Goal: Information Seeking & Learning: Learn about a topic

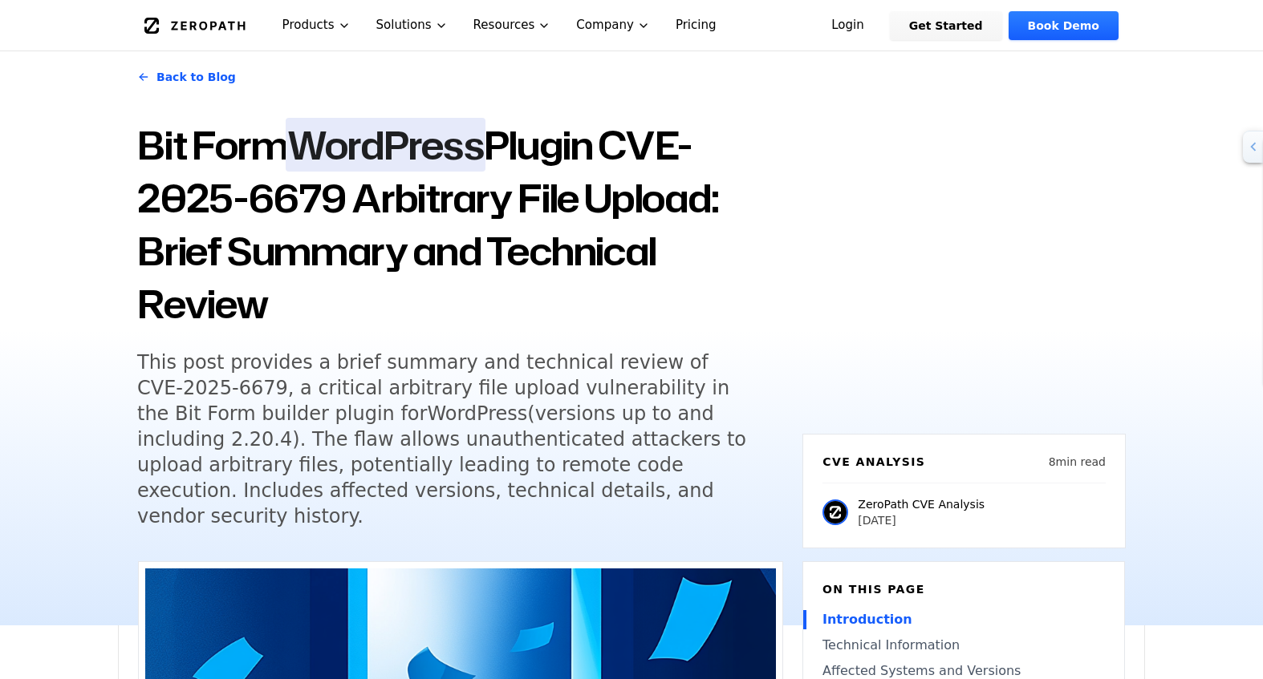
scroll to position [160, 0]
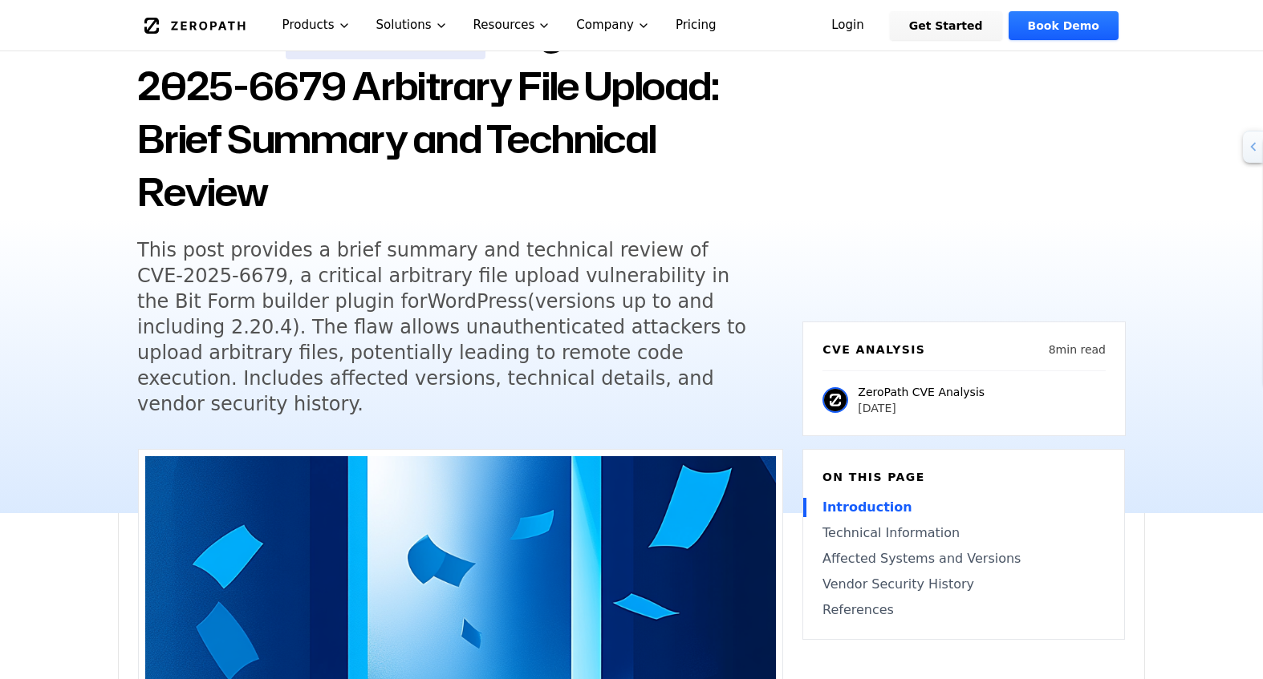
drag, startPoint x: 906, startPoint y: 386, endPoint x: 877, endPoint y: 363, distance: 36.6
click at [877, 384] on div "ZeroPath CVE Analysis [DATE]" at bounding box center [921, 400] width 127 height 32
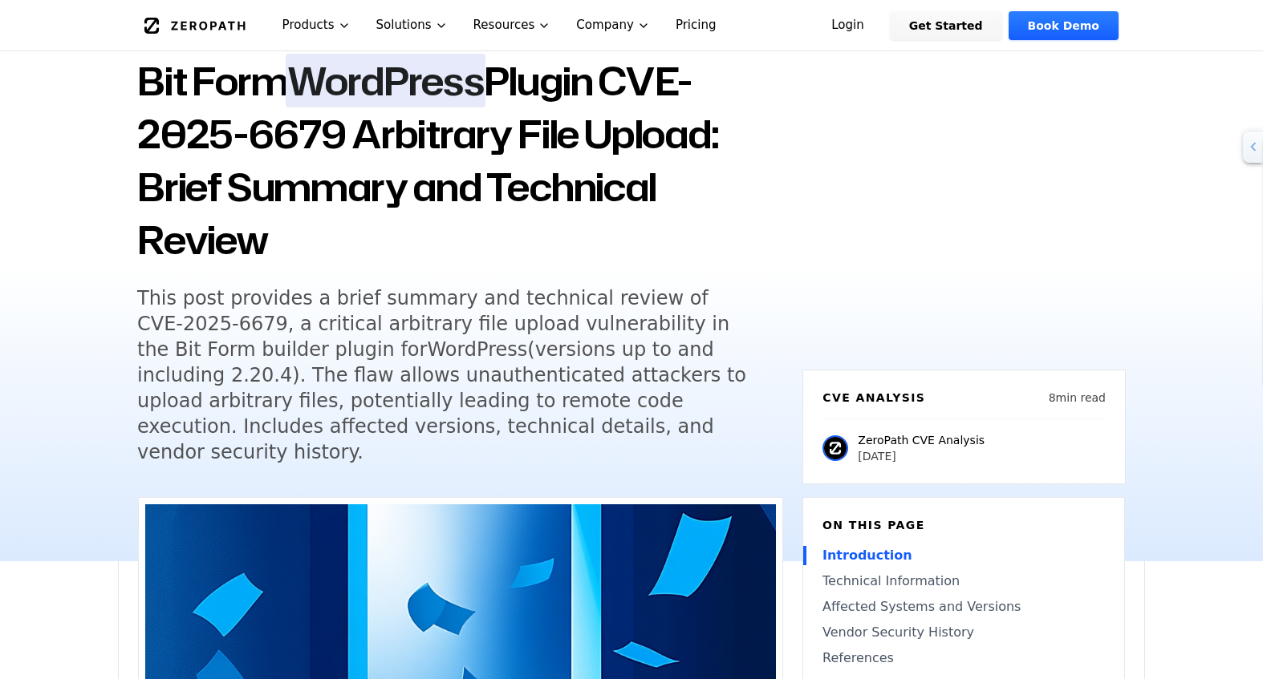
scroll to position [80, 0]
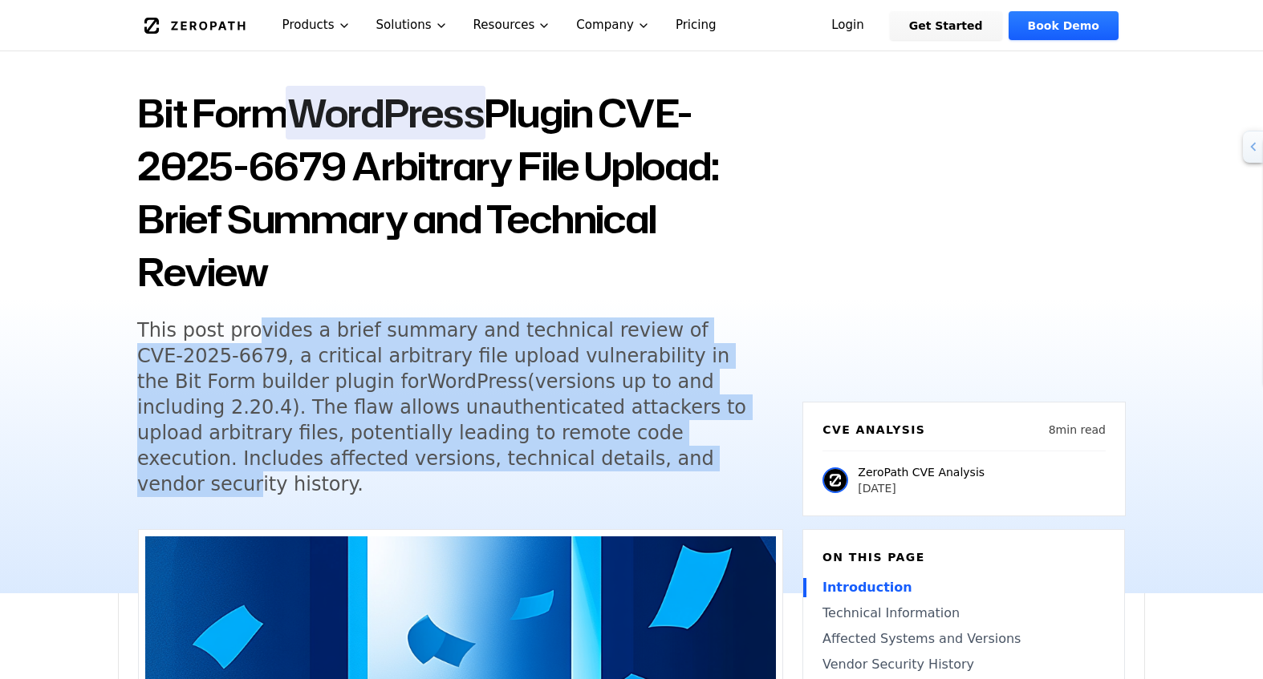
drag, startPoint x: 251, startPoint y: 339, endPoint x: 337, endPoint y: 468, distance: 155.7
click at [337, 468] on h5 "This post provides a brief summary and technical review of CVE-2025-6679, a cri…" at bounding box center [445, 408] width 616 height 180
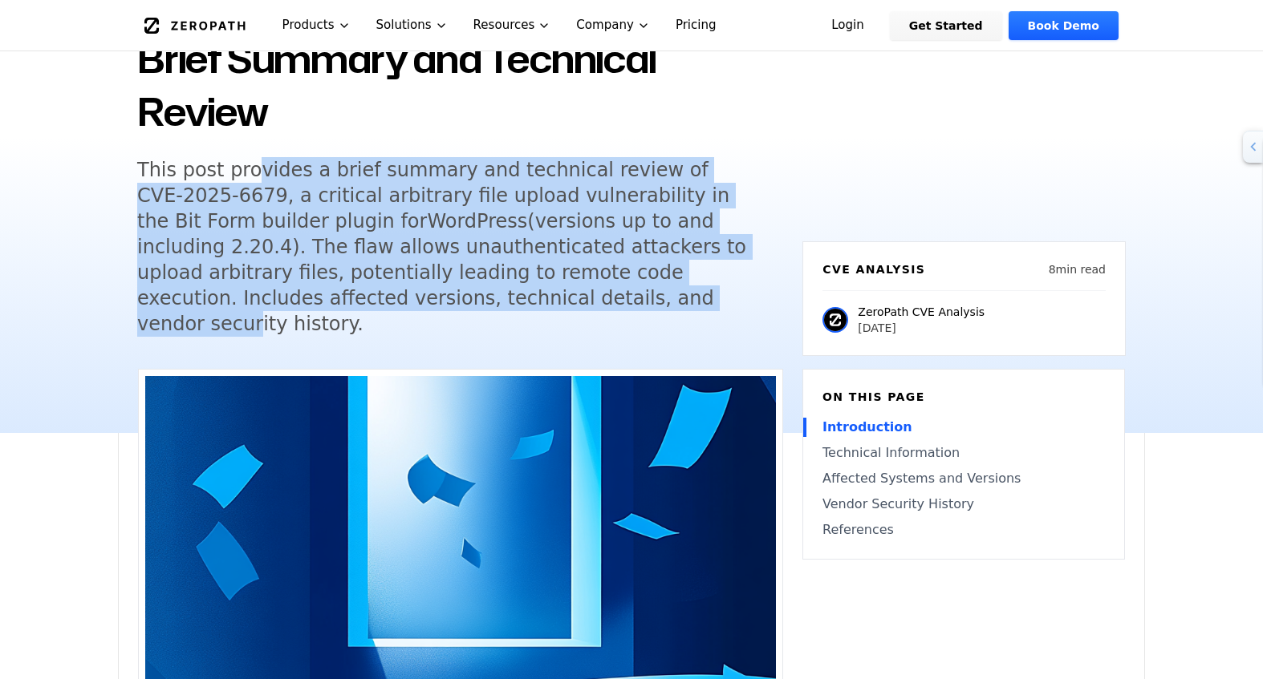
scroll to position [321, 0]
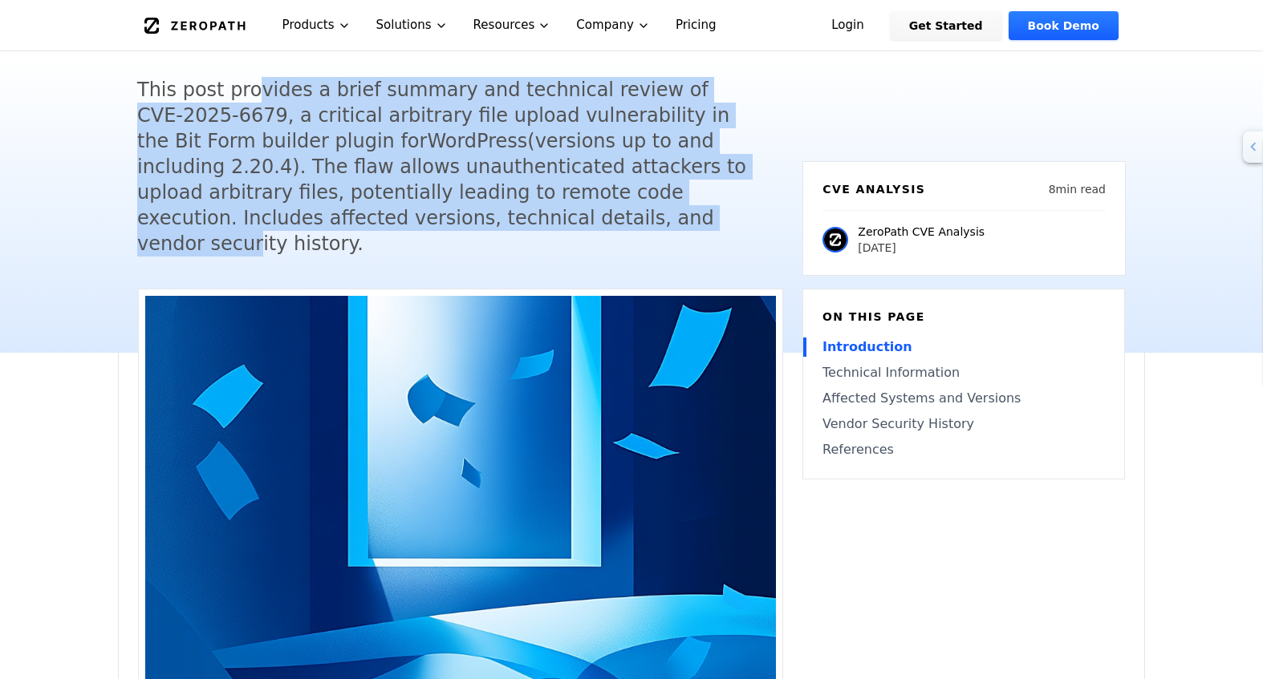
click at [262, 179] on h5 "This post provides a brief summary and technical review of CVE-2025-6679, a cri…" at bounding box center [445, 167] width 616 height 180
click at [403, 200] on h5 "This post provides a brief summary and technical review of CVE-2025-6679, a cri…" at bounding box center [445, 167] width 616 height 180
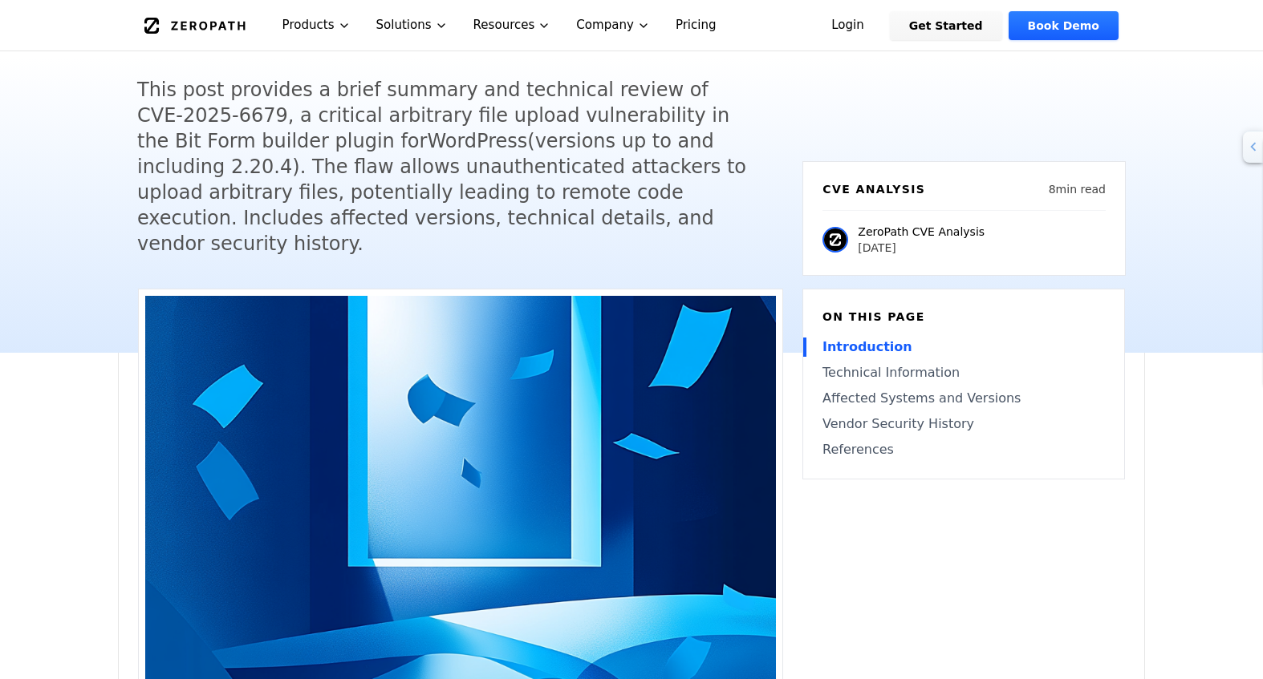
click at [379, 228] on h5 "This post provides a brief summary and technical review of CVE-2025-6679, a cri…" at bounding box center [445, 167] width 616 height 180
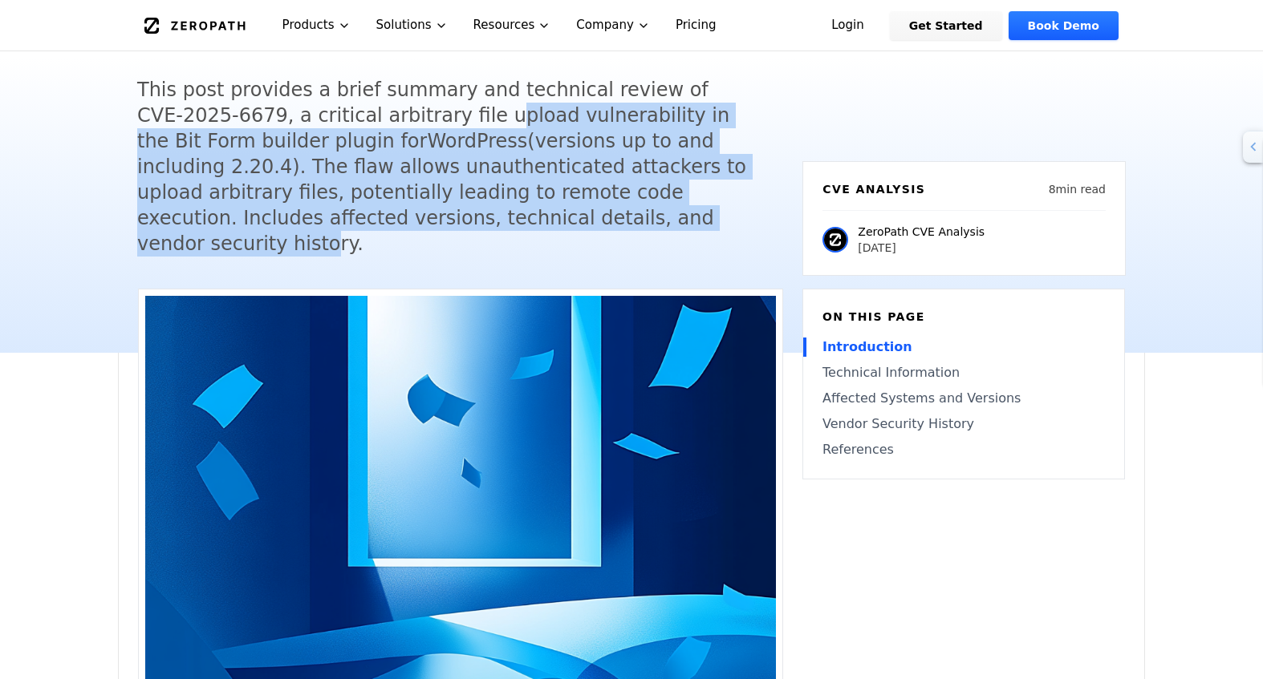
drag, startPoint x: 408, startPoint y: 223, endPoint x: 376, endPoint y: 105, distance: 122.2
click at [376, 105] on h5 "This post provides a brief summary and technical review of CVE-2025-6679, a cri…" at bounding box center [445, 167] width 616 height 180
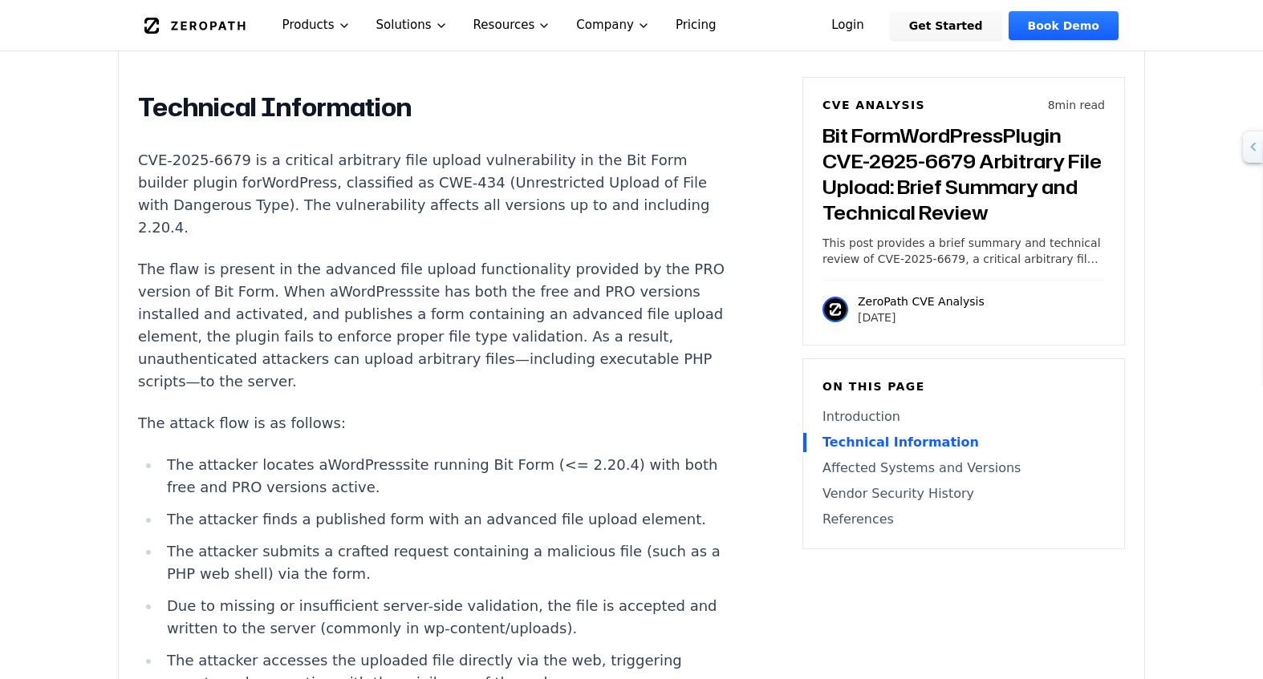
scroll to position [1524, 0]
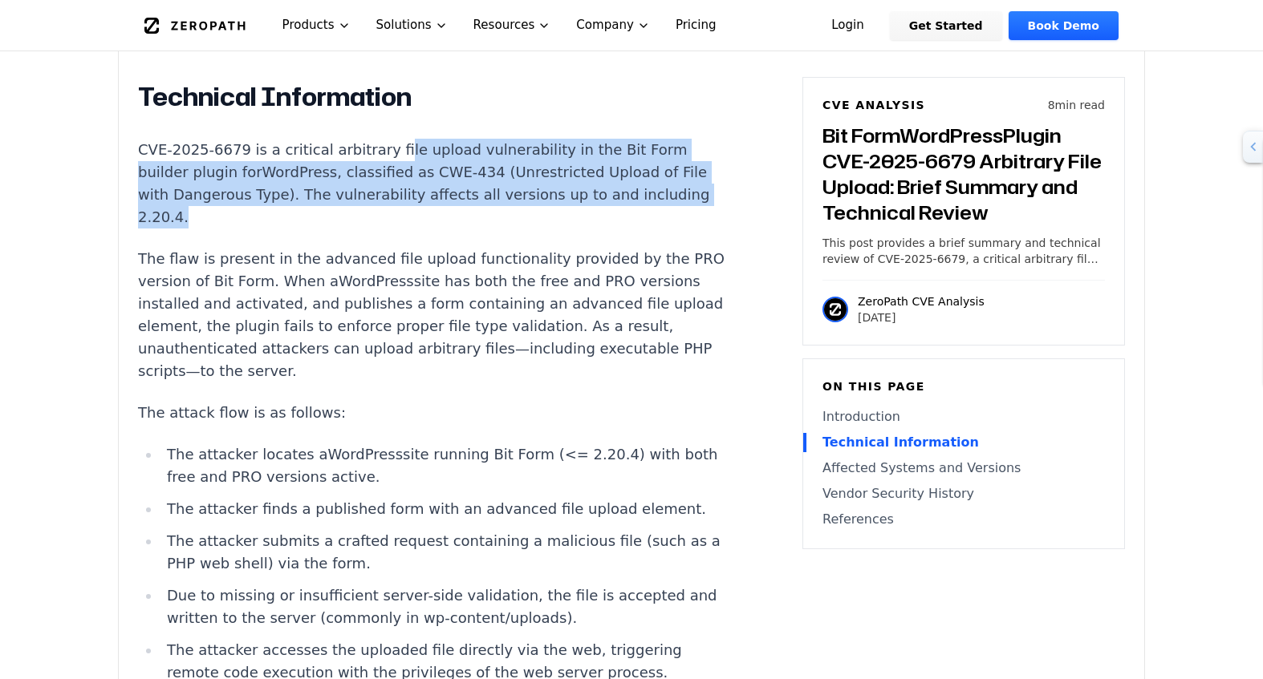
drag, startPoint x: 376, startPoint y: 116, endPoint x: 372, endPoint y: 202, distance: 85.9
click at [363, 171] on p "CVE-2025-6679 is a critical arbitrary file upload vulnerability in the Bit Form…" at bounding box center [436, 184] width 597 height 90
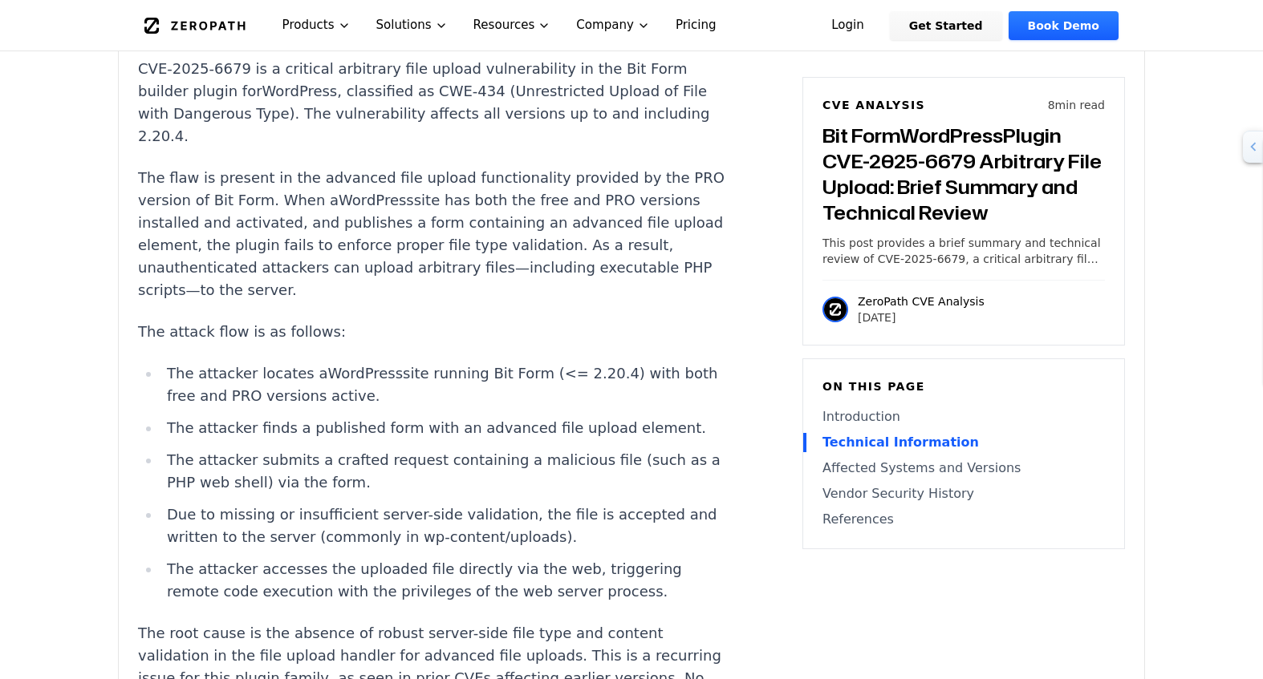
scroll to position [1604, 0]
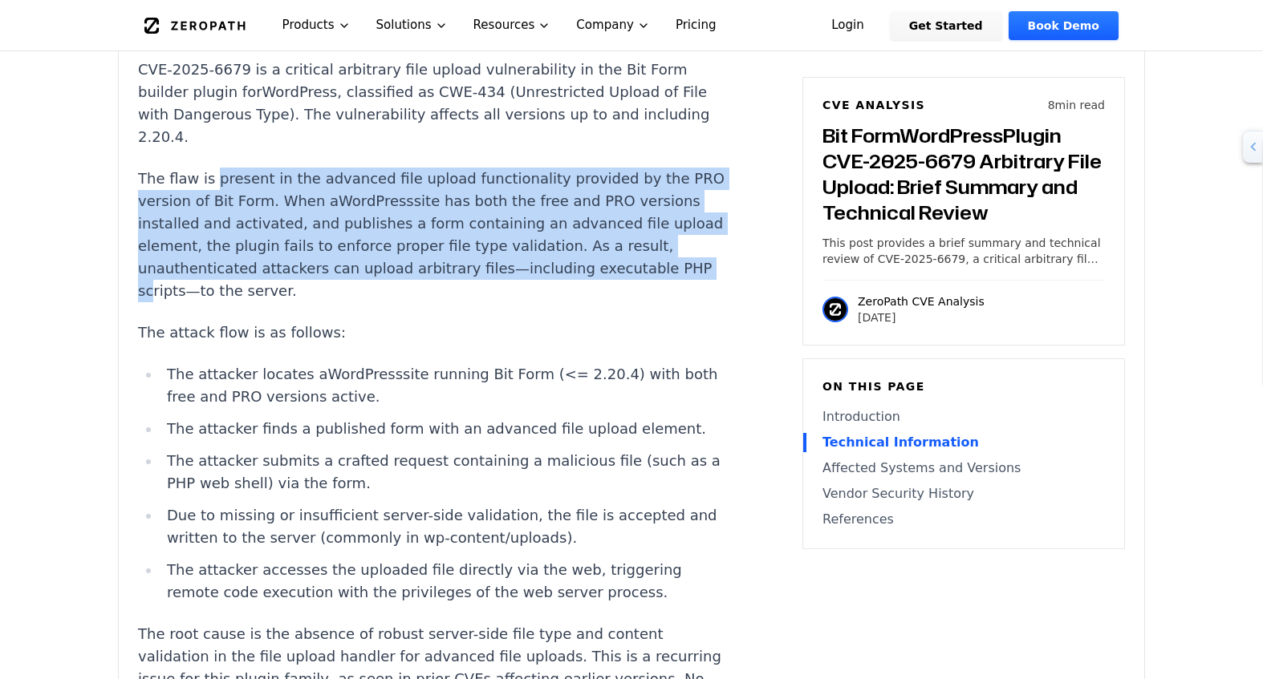
drag, startPoint x: 207, startPoint y: 136, endPoint x: 245, endPoint y: 258, distance: 128.6
click at [245, 258] on p "The flaw is present in the advanced file upload functionality provided by the P…" at bounding box center [436, 235] width 597 height 135
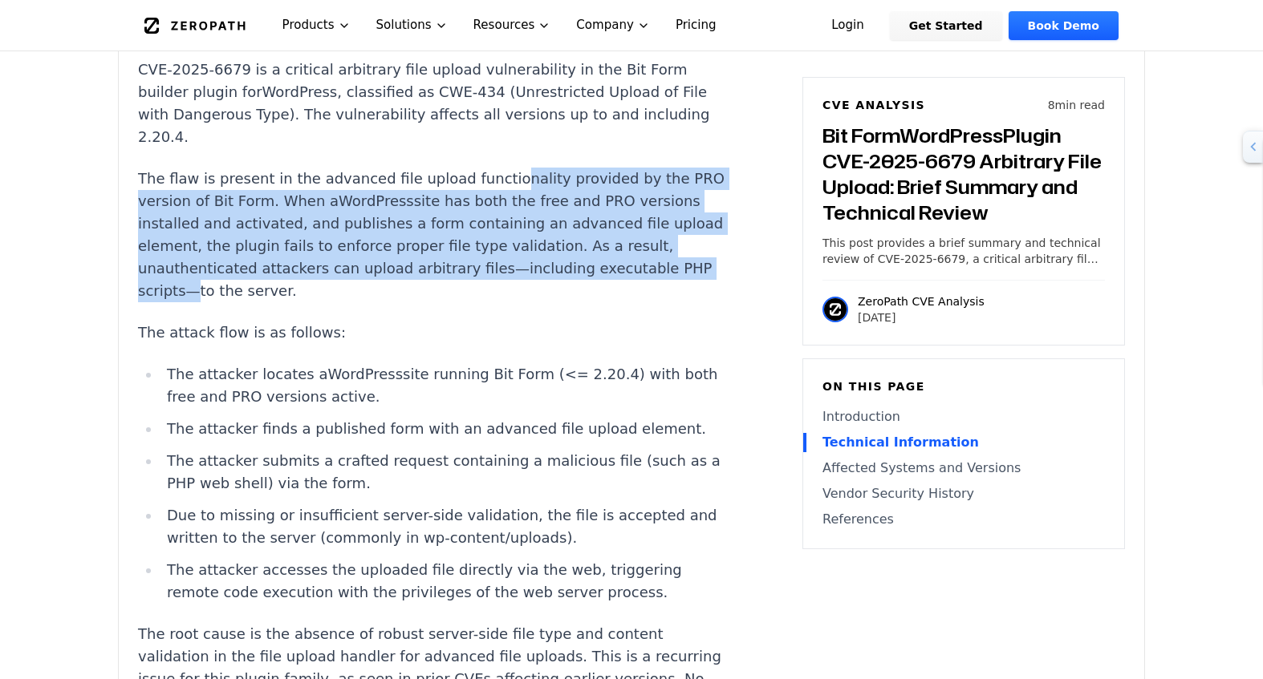
drag, startPoint x: 485, startPoint y: 132, endPoint x: 281, endPoint y: 249, distance: 235.0
click at [281, 249] on p "The flaw is present in the advanced file upload functionality provided by the P…" at bounding box center [436, 235] width 597 height 135
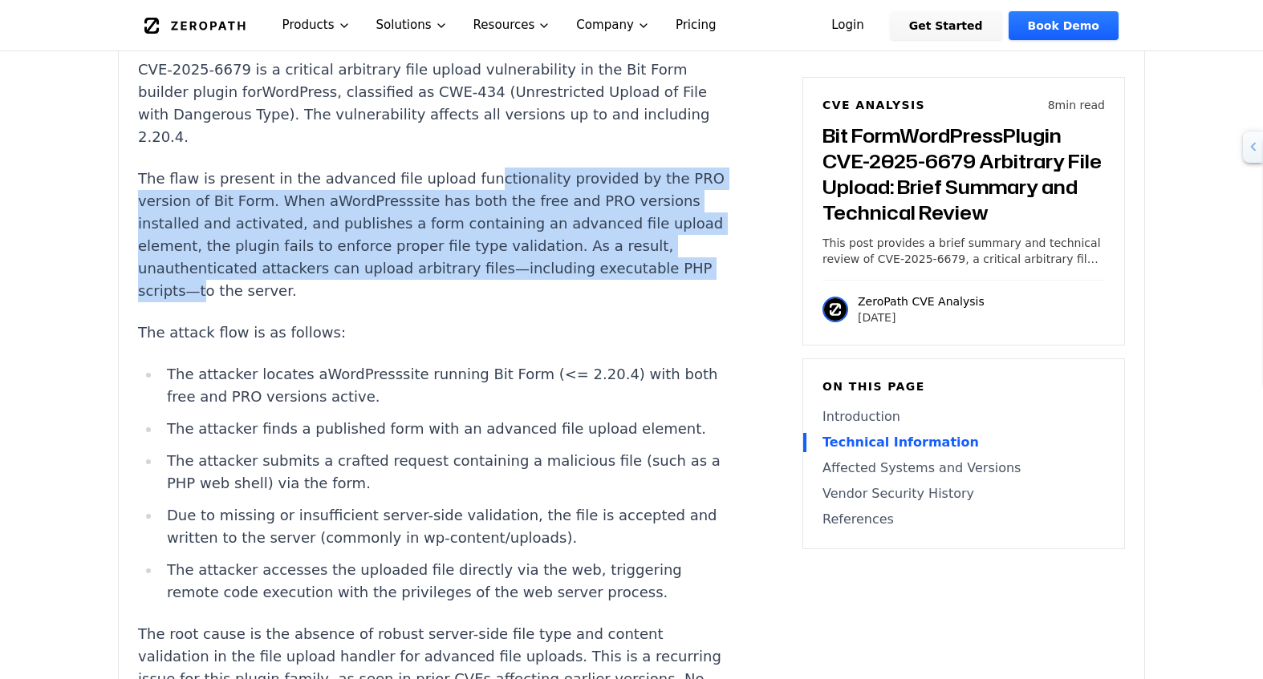
drag, startPoint x: 455, startPoint y: 140, endPoint x: 290, endPoint y: 249, distance: 198.0
click at [290, 249] on p "The flaw is present in the advanced file upload functionality provided by the P…" at bounding box center [436, 235] width 597 height 135
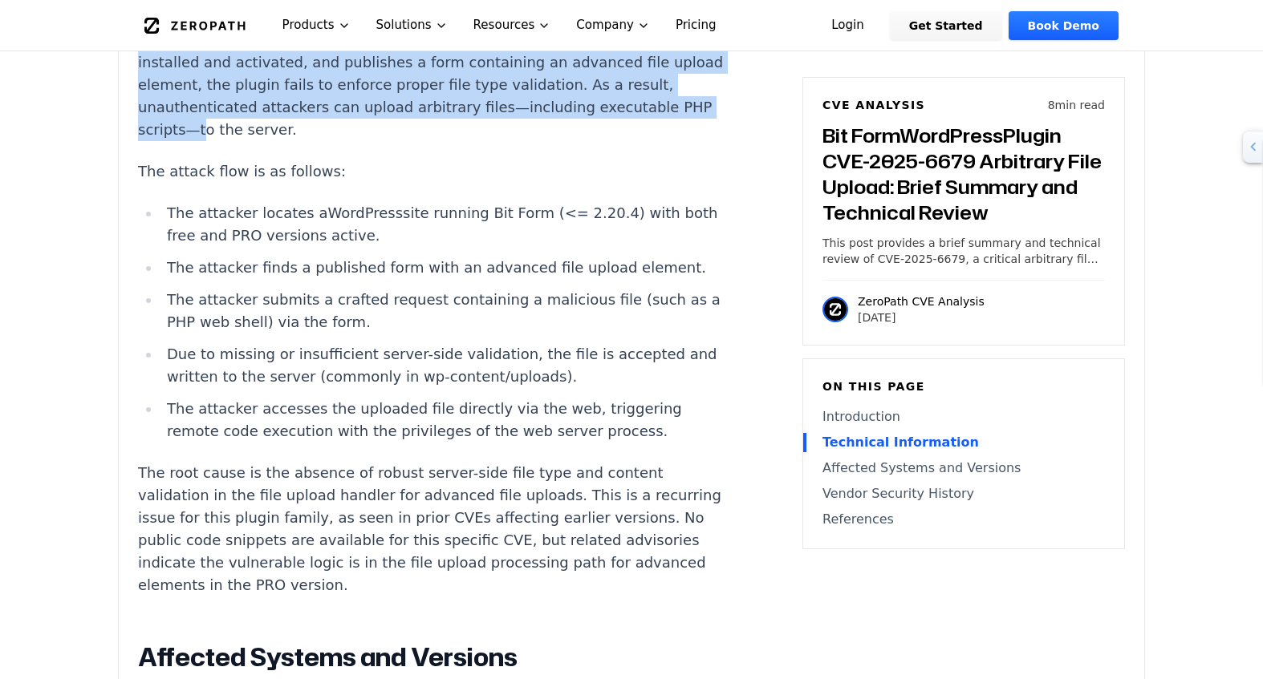
scroll to position [1765, 0]
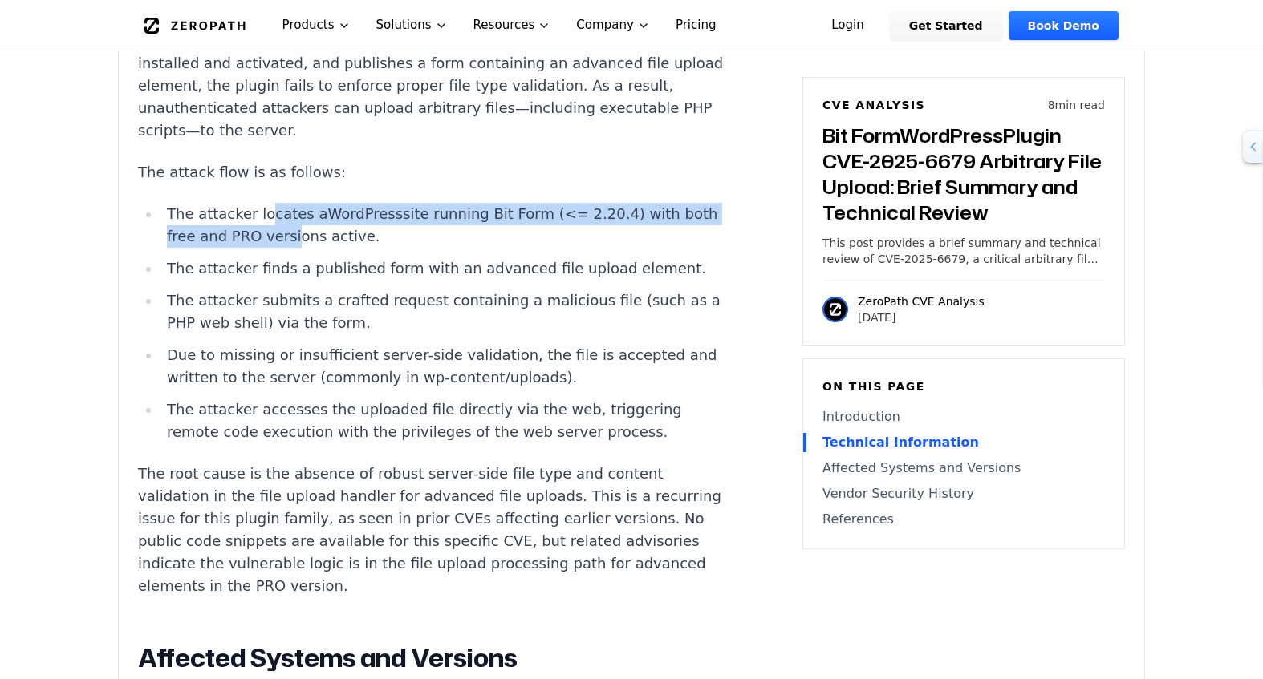
drag, startPoint x: 257, startPoint y: 172, endPoint x: 315, endPoint y: 205, distance: 67.2
click at [315, 205] on li "The attacker locates a WordPress site running Bit Form (<= 2.20.4) with both fr…" at bounding box center [447, 225] width 574 height 45
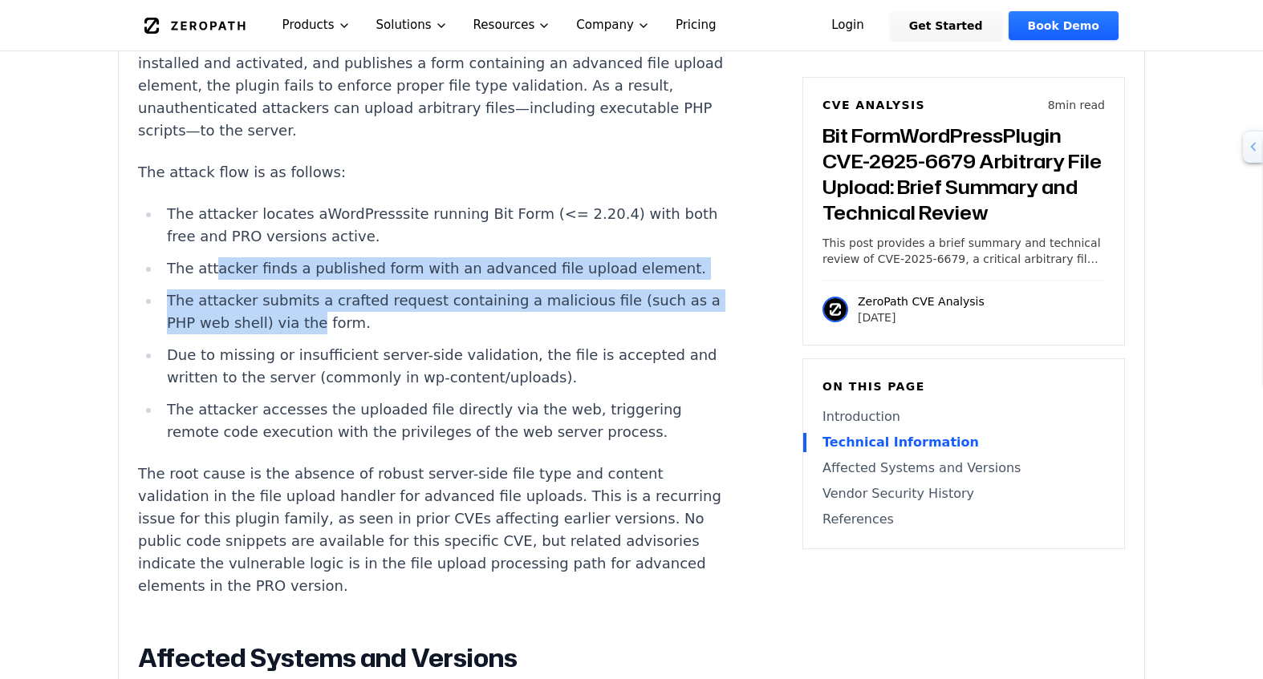
drag, startPoint x: 213, startPoint y: 230, endPoint x: 336, endPoint y: 282, distance: 134.1
click at [318, 279] on ul "The attacker locates a WordPress site running Bit Form (<= 2.20.4) with both fr…" at bounding box center [436, 323] width 597 height 241
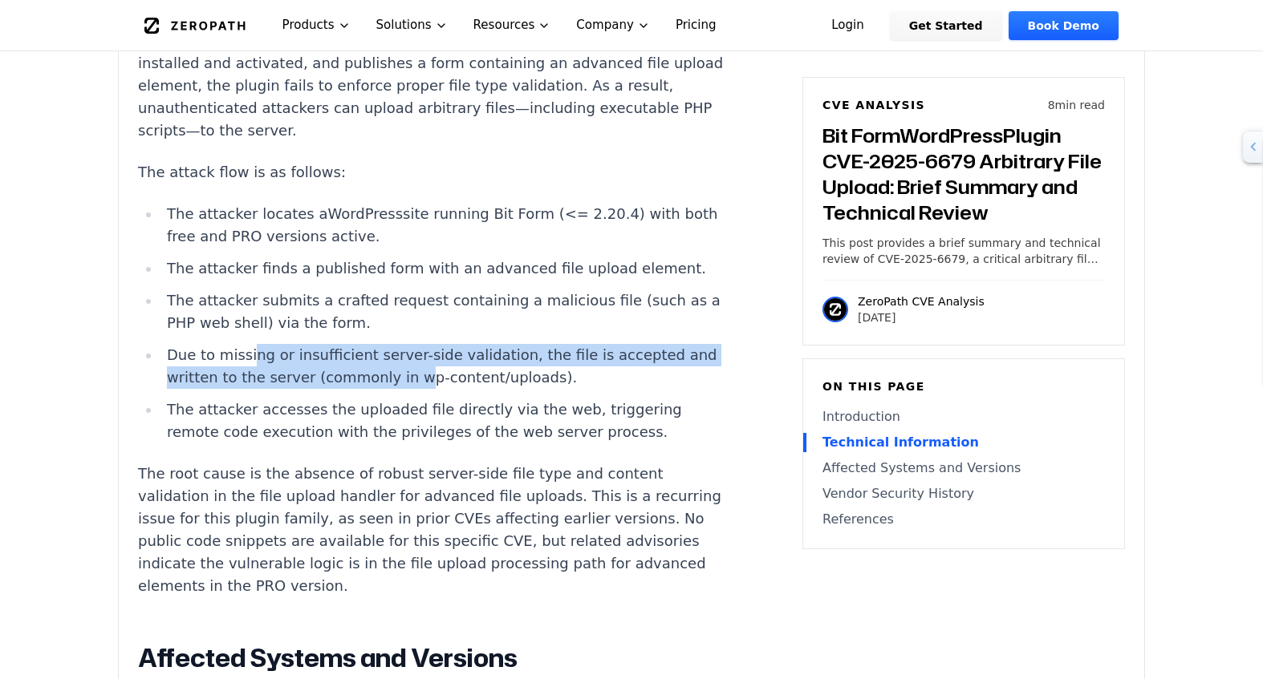
drag, startPoint x: 249, startPoint y: 312, endPoint x: 430, endPoint y: 339, distance: 183.2
click at [430, 344] on li "Due to missing or insufficient server-side validation, the file is accepted and…" at bounding box center [447, 366] width 574 height 45
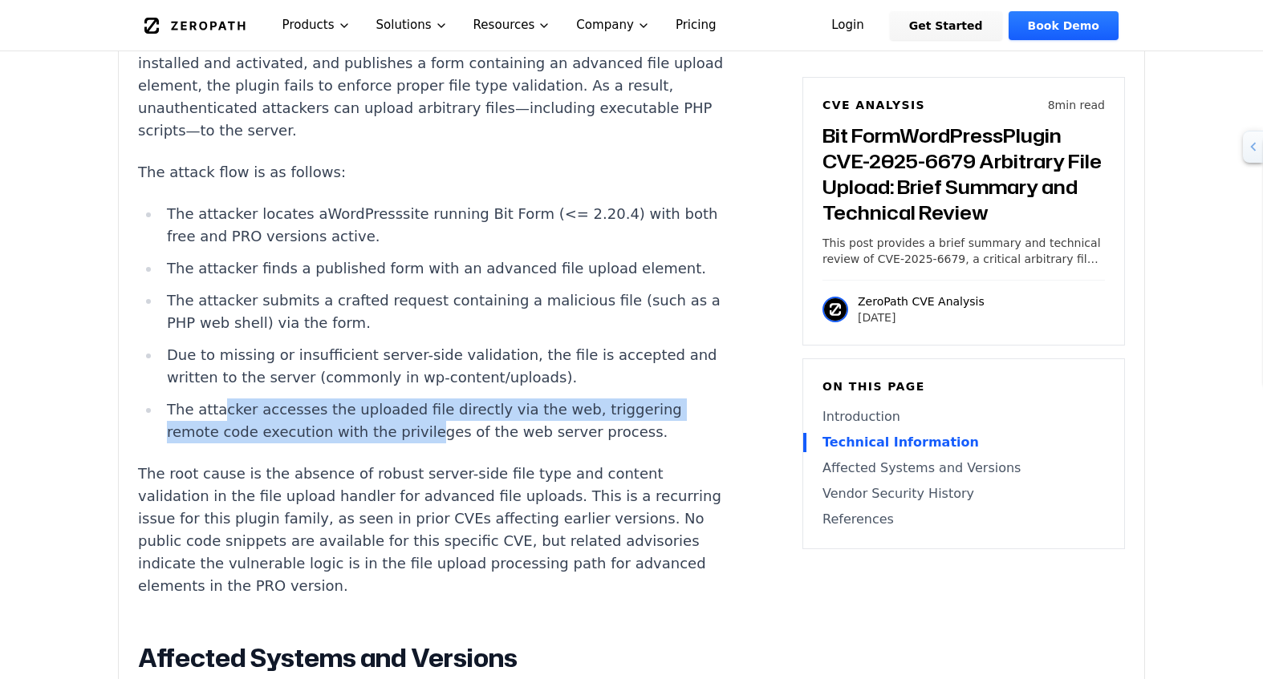
drag, startPoint x: 219, startPoint y: 365, endPoint x: 414, endPoint y: 392, distance: 196.8
click at [414, 399] on li "The attacker accesses the uploaded file directly via the web, triggering remote…" at bounding box center [447, 421] width 574 height 45
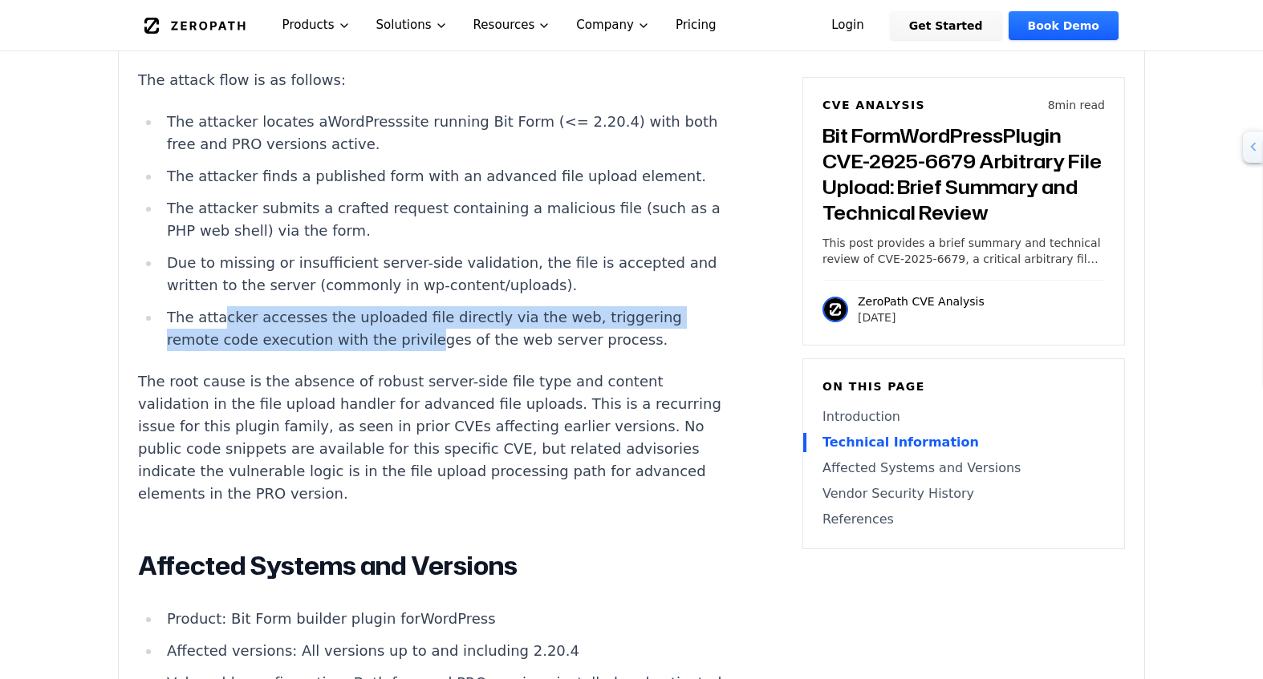
scroll to position [1925, 0]
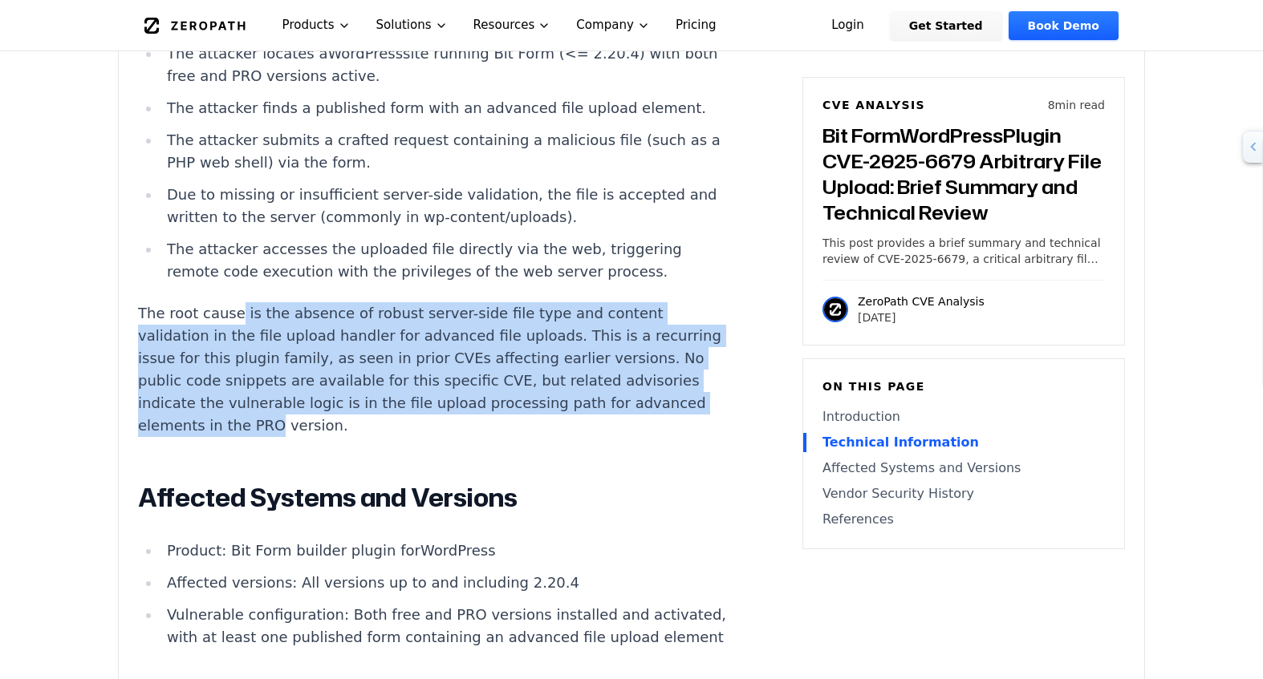
drag, startPoint x: 229, startPoint y: 270, endPoint x: 334, endPoint y: 386, distance: 156.2
click at [334, 386] on p "The root cause is the absence of robust server-side file type and content valid…" at bounding box center [436, 369] width 597 height 135
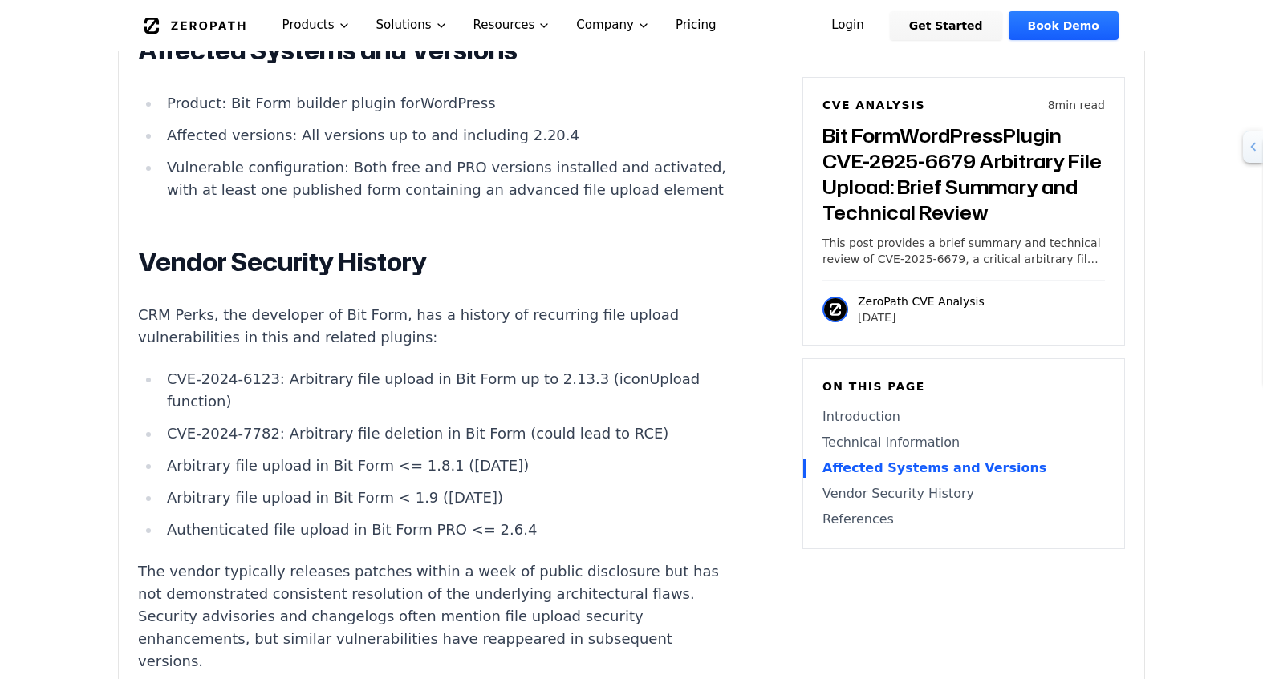
scroll to position [2487, 0]
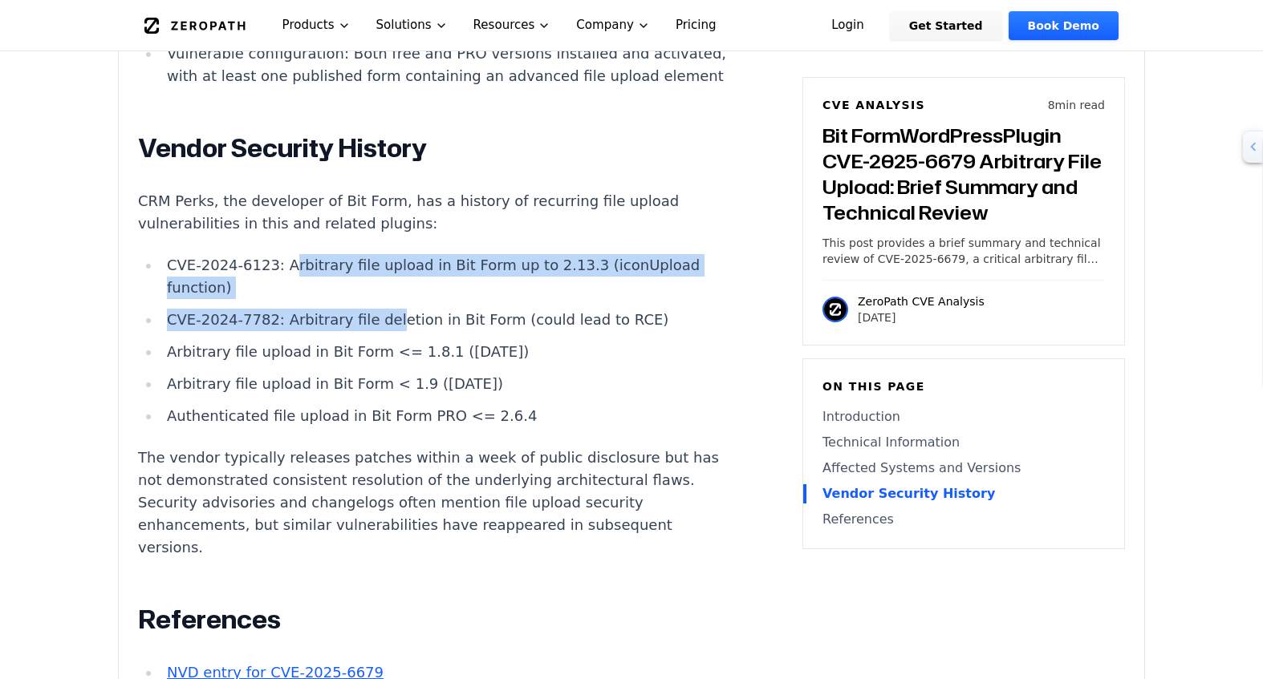
drag, startPoint x: 287, startPoint y: 253, endPoint x: 415, endPoint y: 288, distance: 132.3
click at [375, 306] on ul "CVE-2024-6123: Arbitrary file upload in Bit Form up to 2.13.3 (iconUpload funct…" at bounding box center [436, 340] width 597 height 173
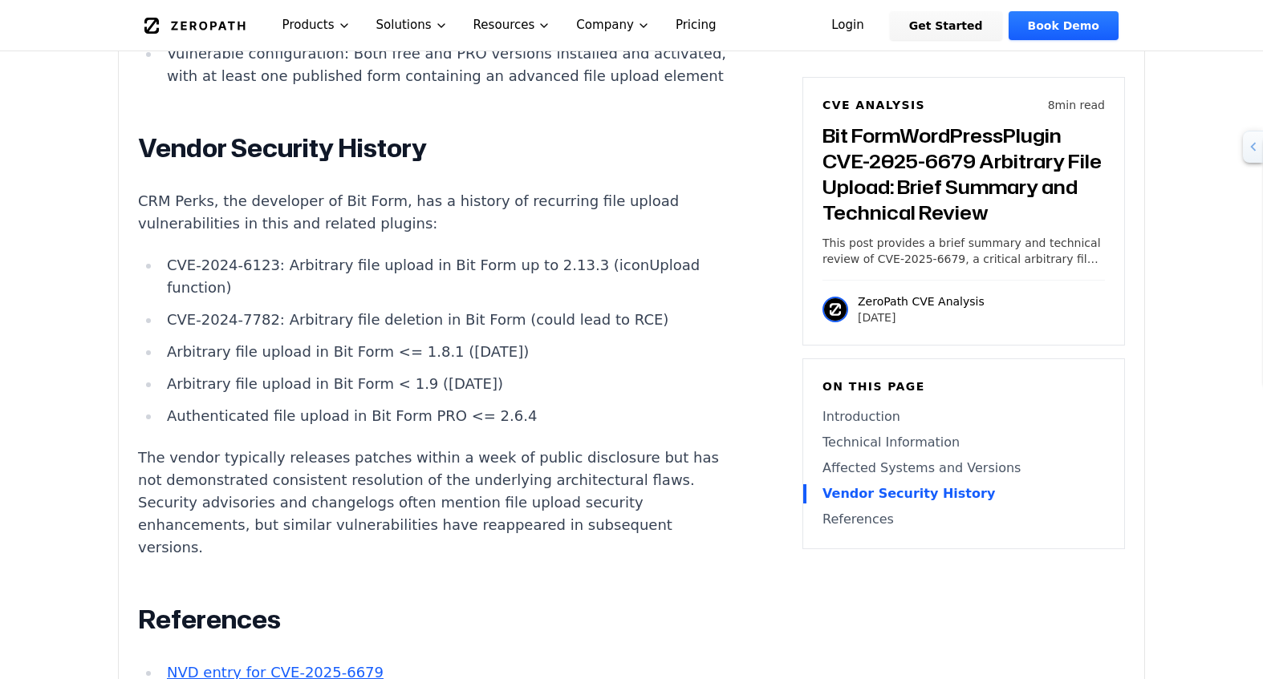
click at [449, 280] on ul "CVE-2024-6123: Arbitrary file upload in Bit Form up to 2.13.3 (iconUpload funct…" at bounding box center [436, 340] width 597 height 173
drag, startPoint x: 206, startPoint y: 326, endPoint x: 390, endPoint y: 331, distance: 183.7
click at [390, 341] on li "Arbitrary file upload in Bit Form <= 1.8.1 ([DATE])" at bounding box center [447, 352] width 574 height 22
drag, startPoint x: 271, startPoint y: 362, endPoint x: 385, endPoint y: 363, distance: 113.9
click at [385, 373] on li "Arbitrary file upload in Bit Form < 1.9 ([DATE])" at bounding box center [447, 384] width 574 height 22
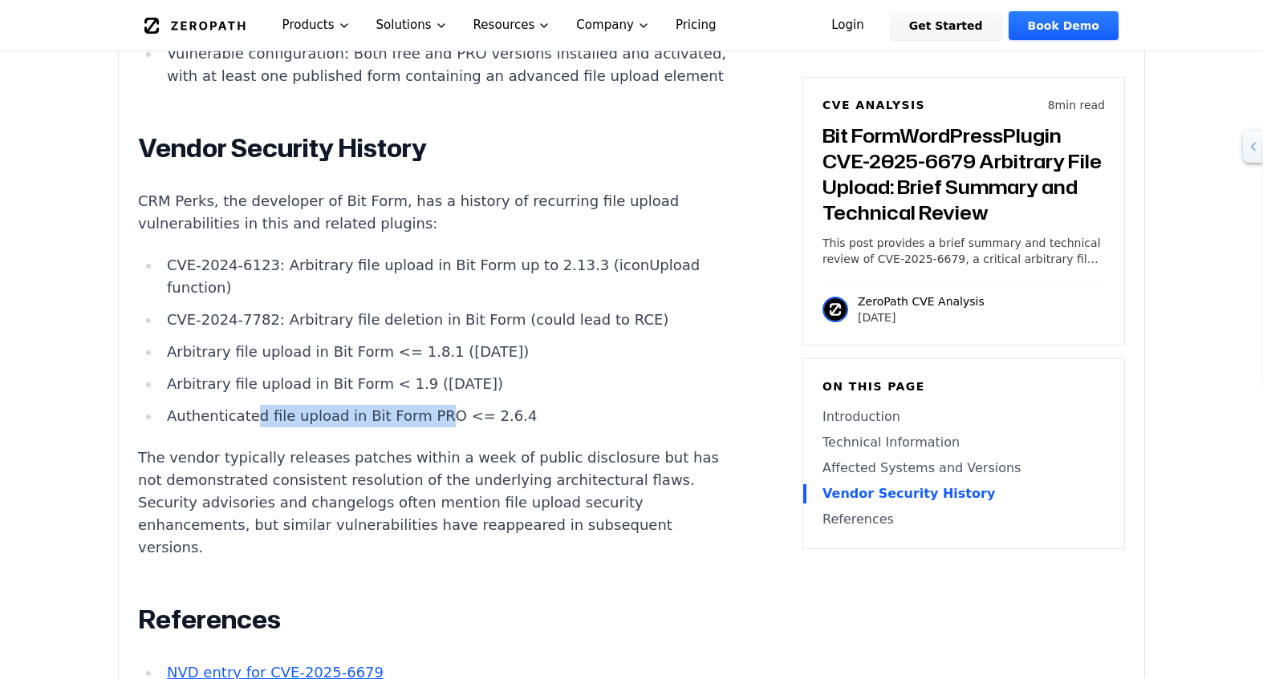
drag, startPoint x: 260, startPoint y: 387, endPoint x: 422, endPoint y: 387, distance: 162.0
click at [422, 405] on li "Authenticated file upload in Bit Form PRO <= 2.6.4" at bounding box center [447, 416] width 574 height 22
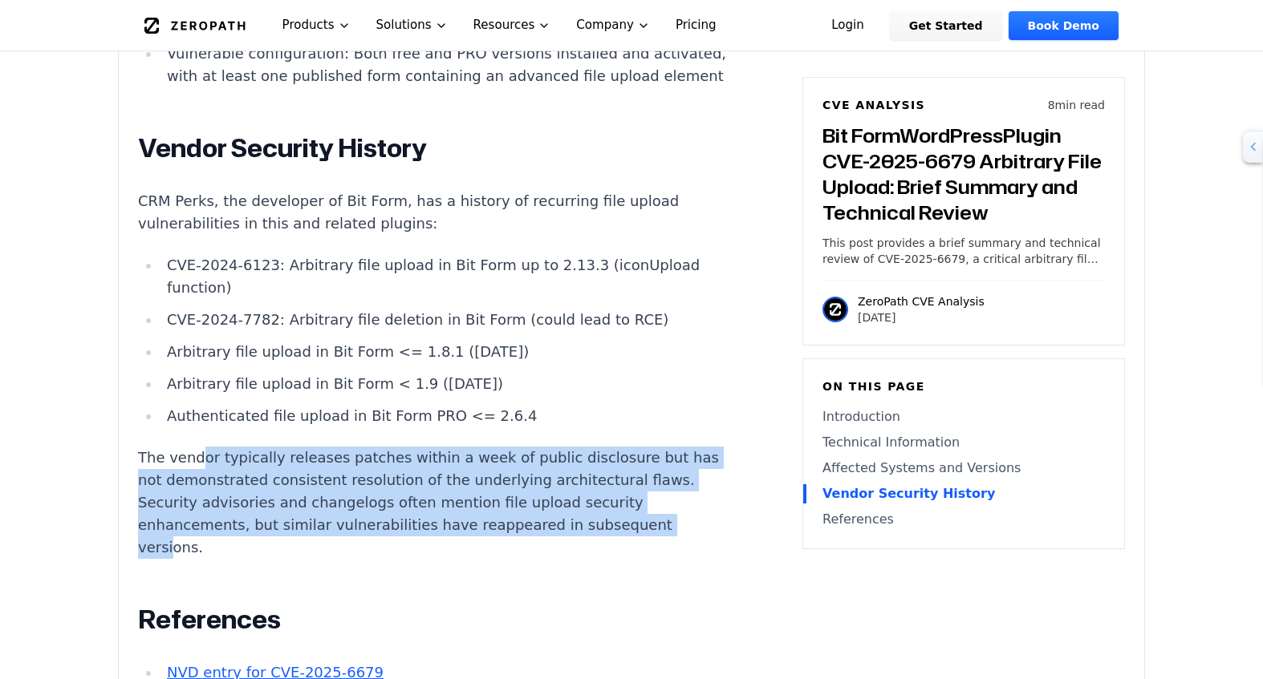
drag, startPoint x: 197, startPoint y: 442, endPoint x: 171, endPoint y: 525, distance: 87.5
click at [171, 525] on p "The vendor typically releases patches within a week of public disclosure but ha…" at bounding box center [436, 503] width 597 height 112
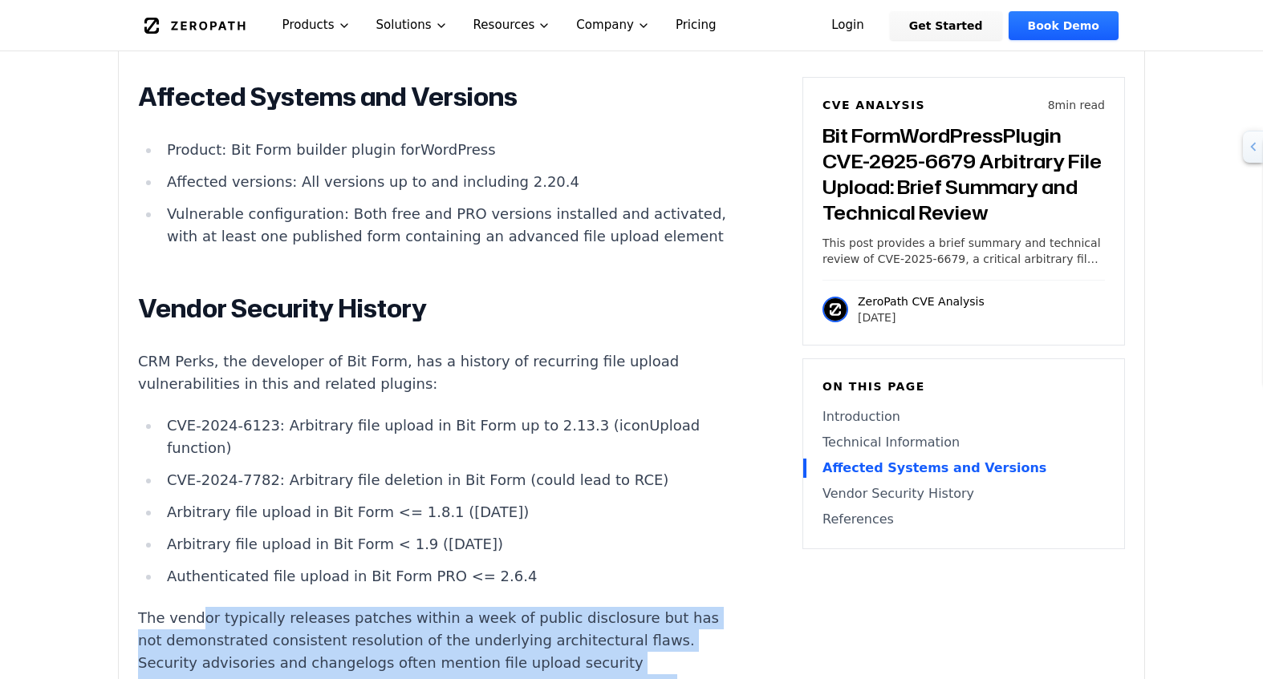
scroll to position [2407, 0]
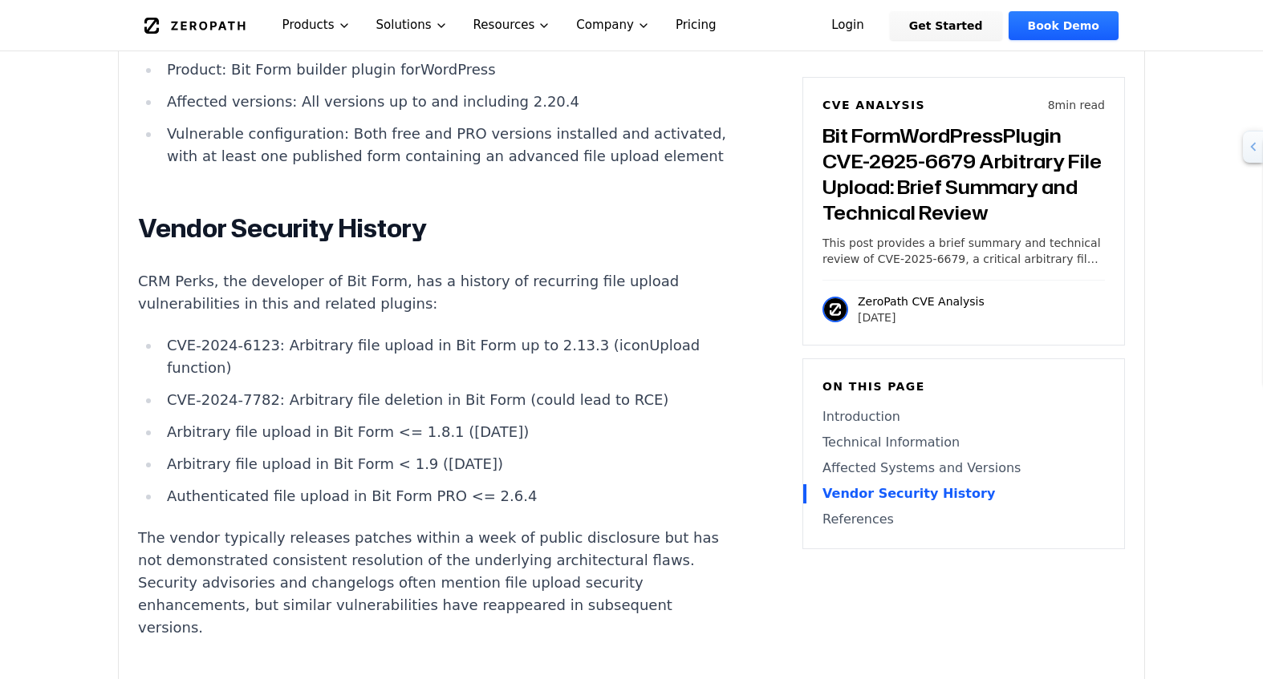
click at [387, 290] on p "CRM Perks, the developer of Bit Form, has a history of recurring file upload vu…" at bounding box center [436, 292] width 597 height 45
